Goal: Check status: Check status

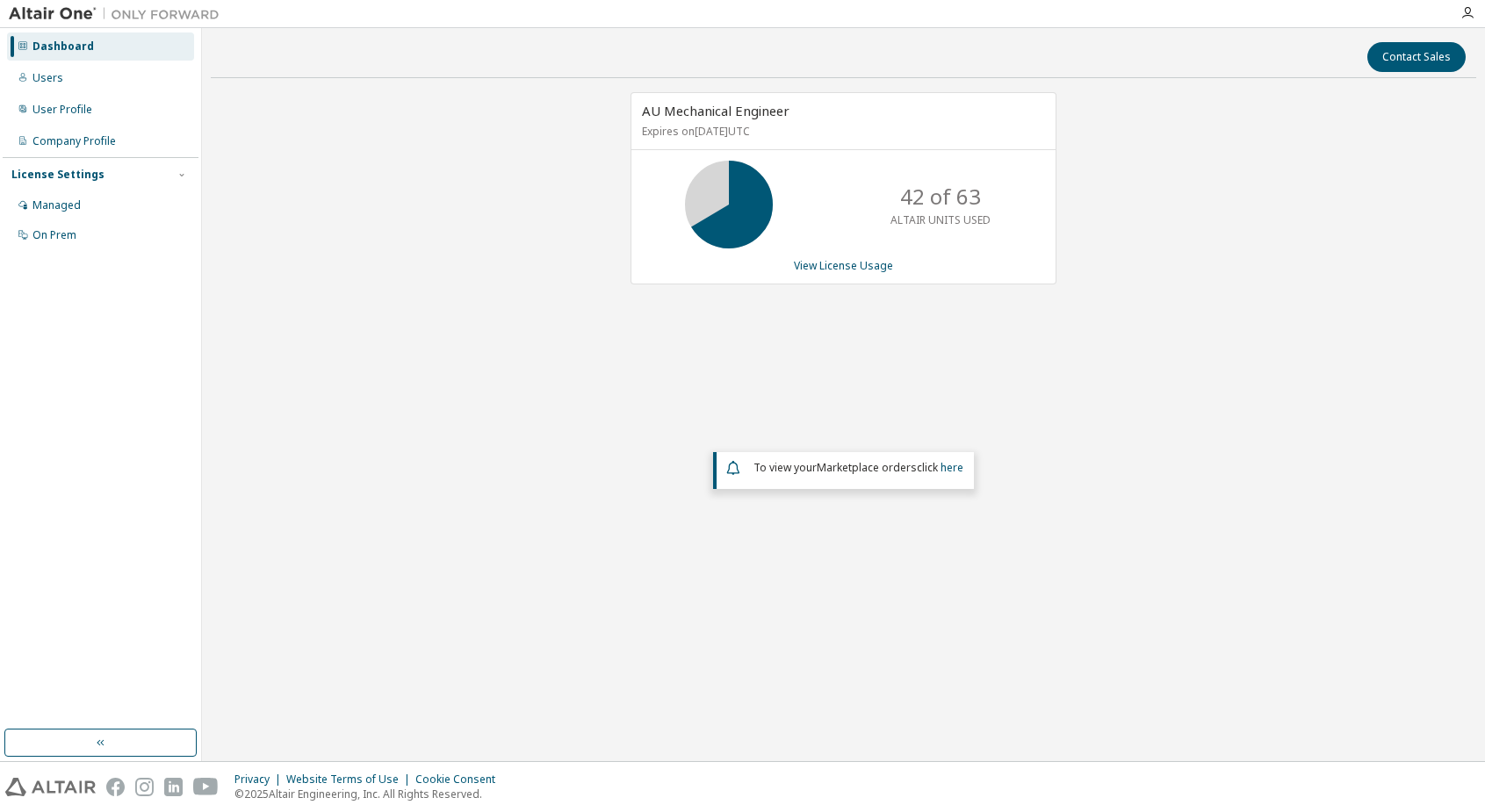
click at [690, 112] on span "AU Mechanical Engineer" at bounding box center [715, 110] width 148 height 17
click at [828, 271] on link "View License Usage" at bounding box center [843, 266] width 99 height 14
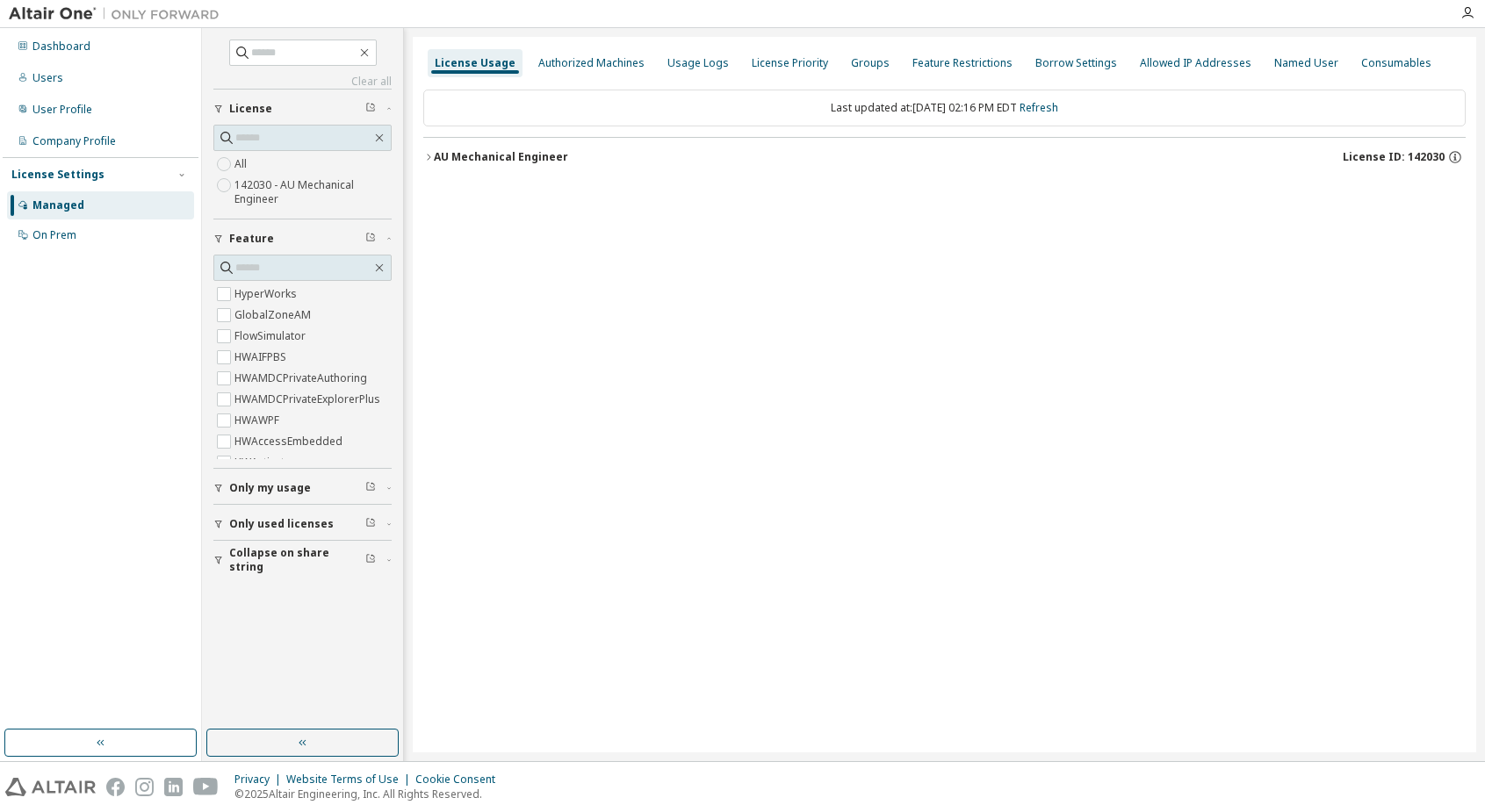
click at [474, 160] on div "AU Mechanical Engineer" at bounding box center [500, 157] width 134 height 14
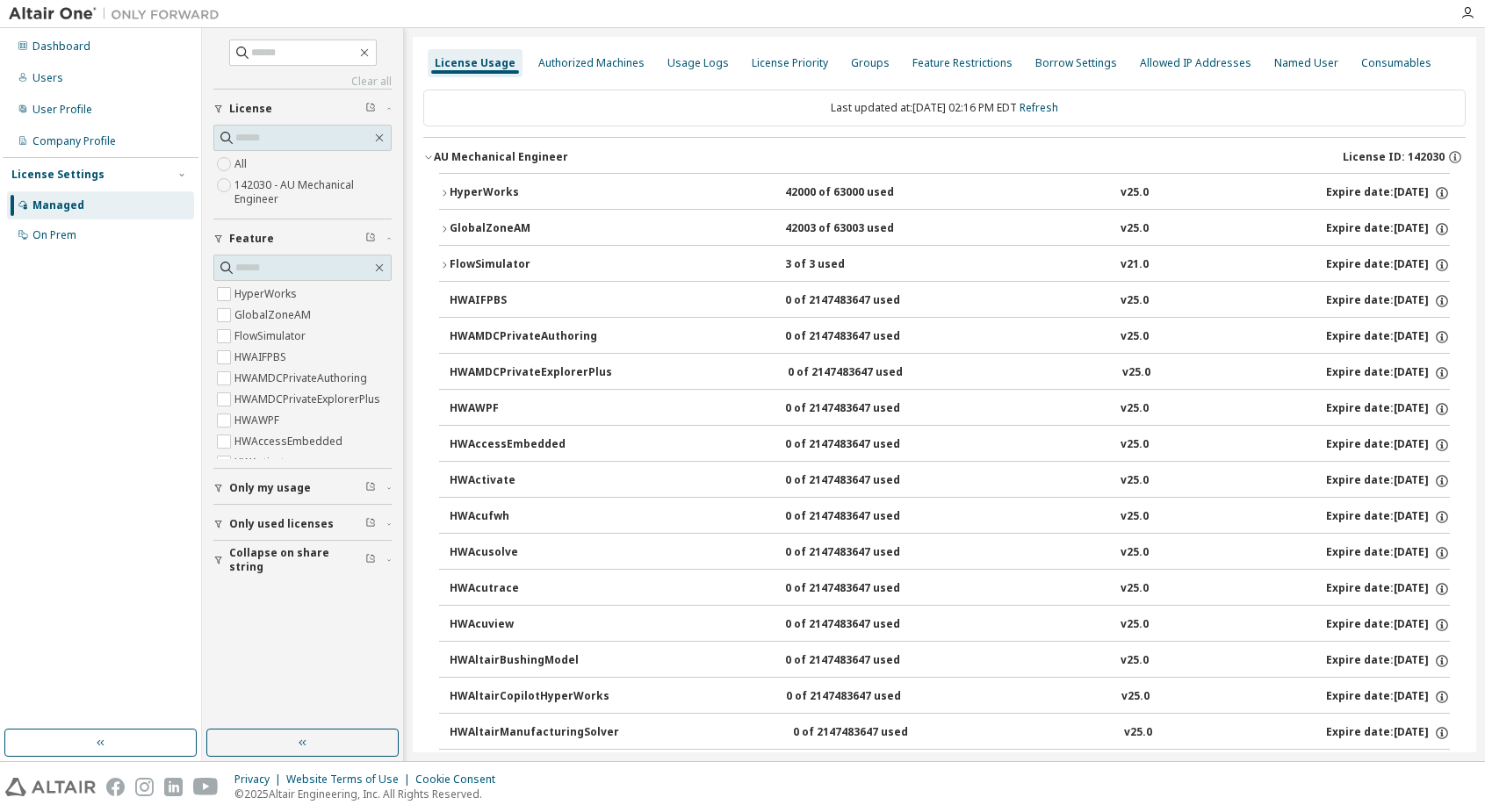
click at [479, 263] on div "FlowSimulator" at bounding box center [529, 265] width 158 height 15
